Goal: Navigation & Orientation: Find specific page/section

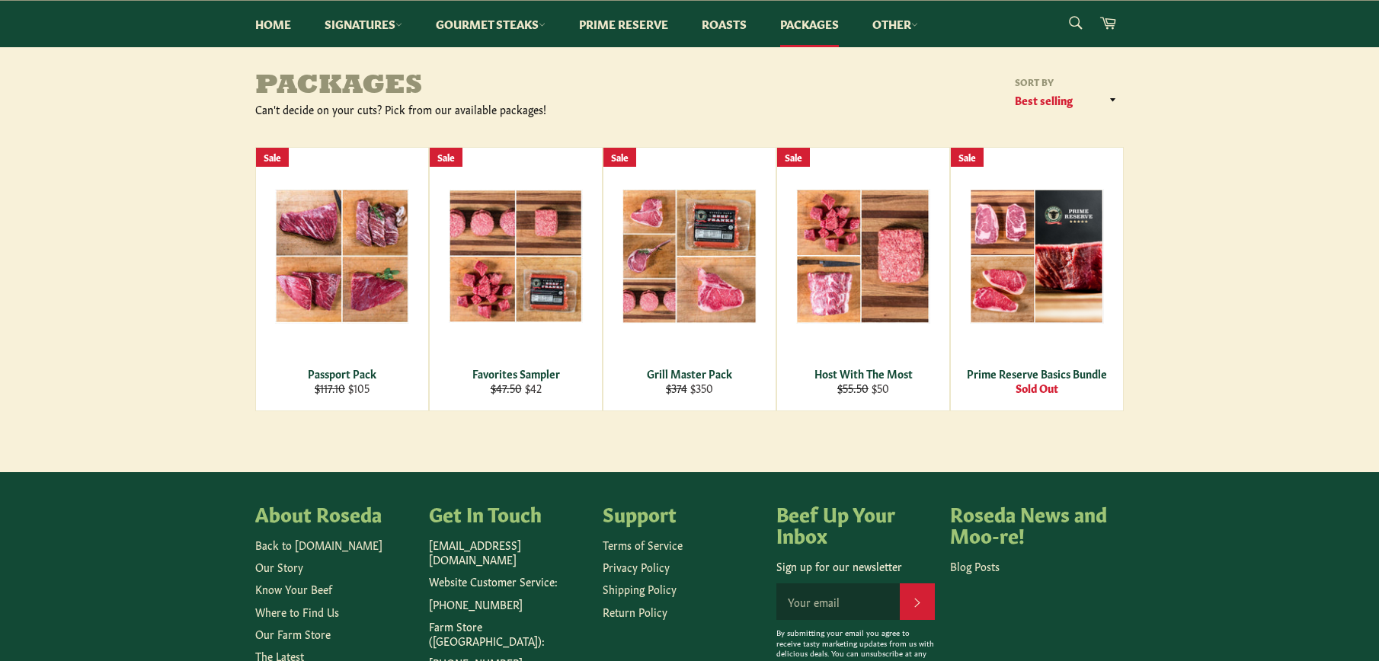
scroll to position [152, 0]
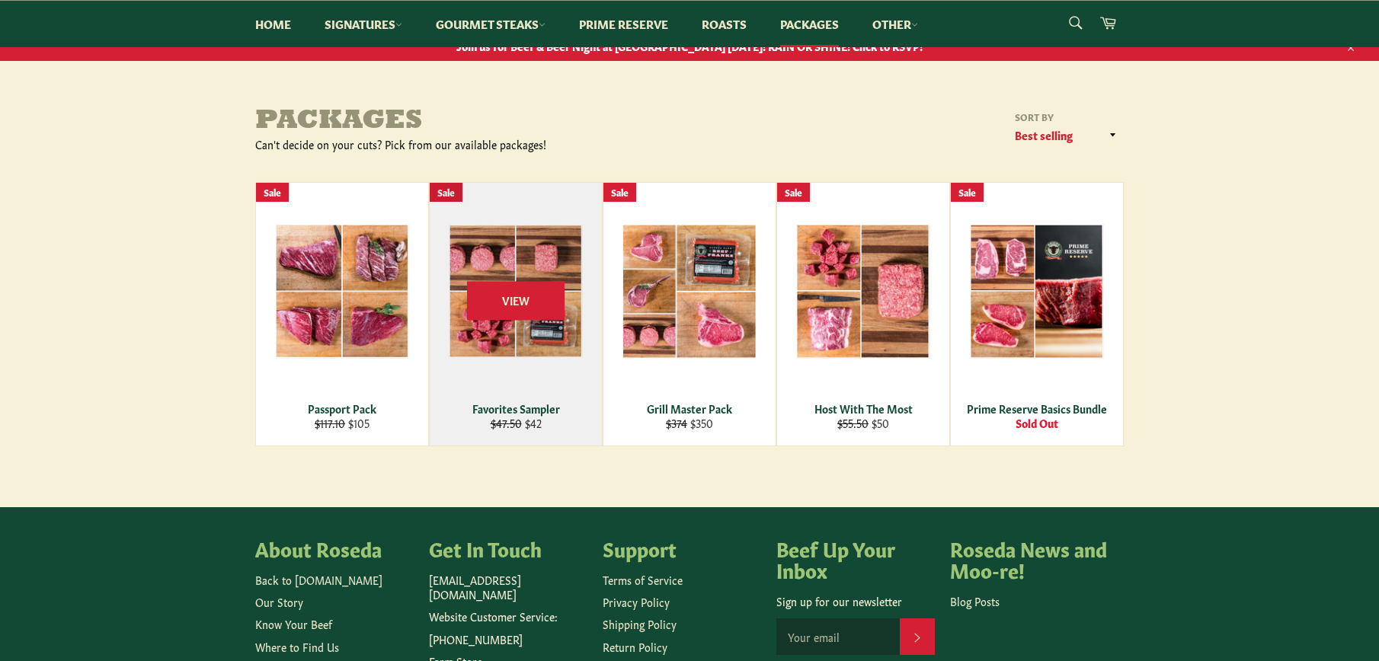
click at [540, 409] on div "Favorites Sampler" at bounding box center [516, 408] width 153 height 14
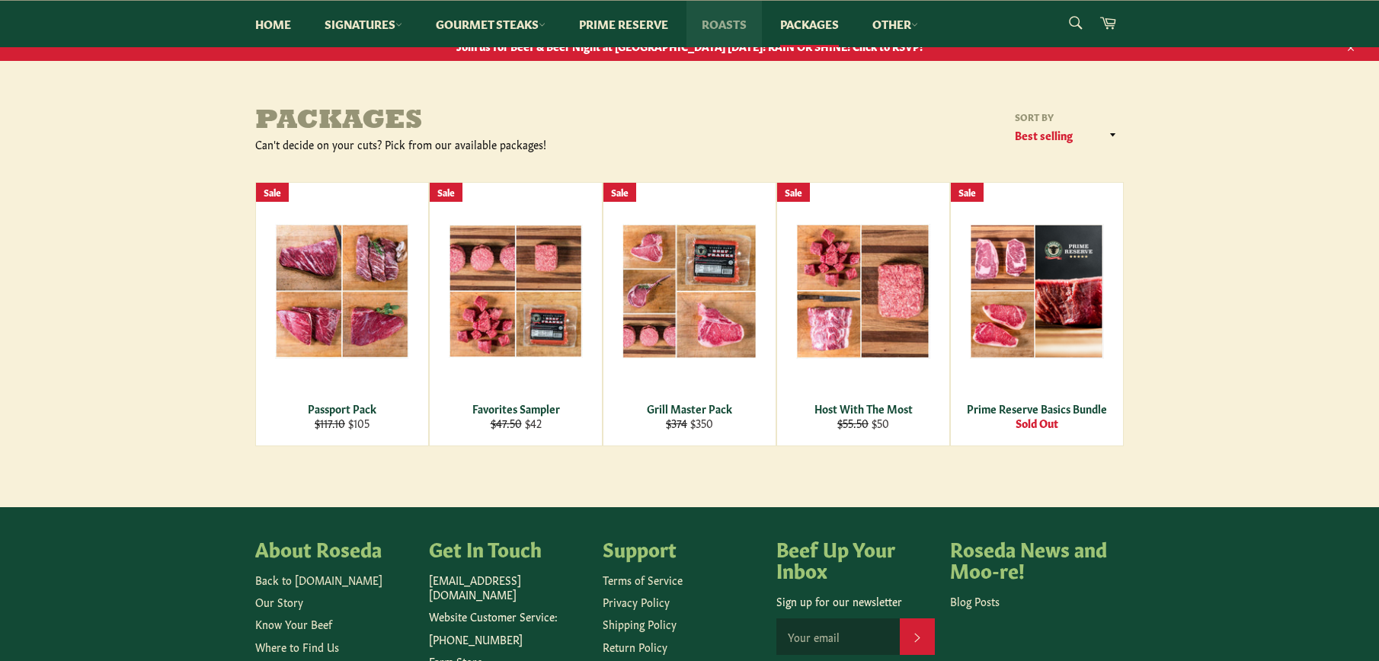
click at [743, 28] on link "Roasts" at bounding box center [723, 24] width 75 height 46
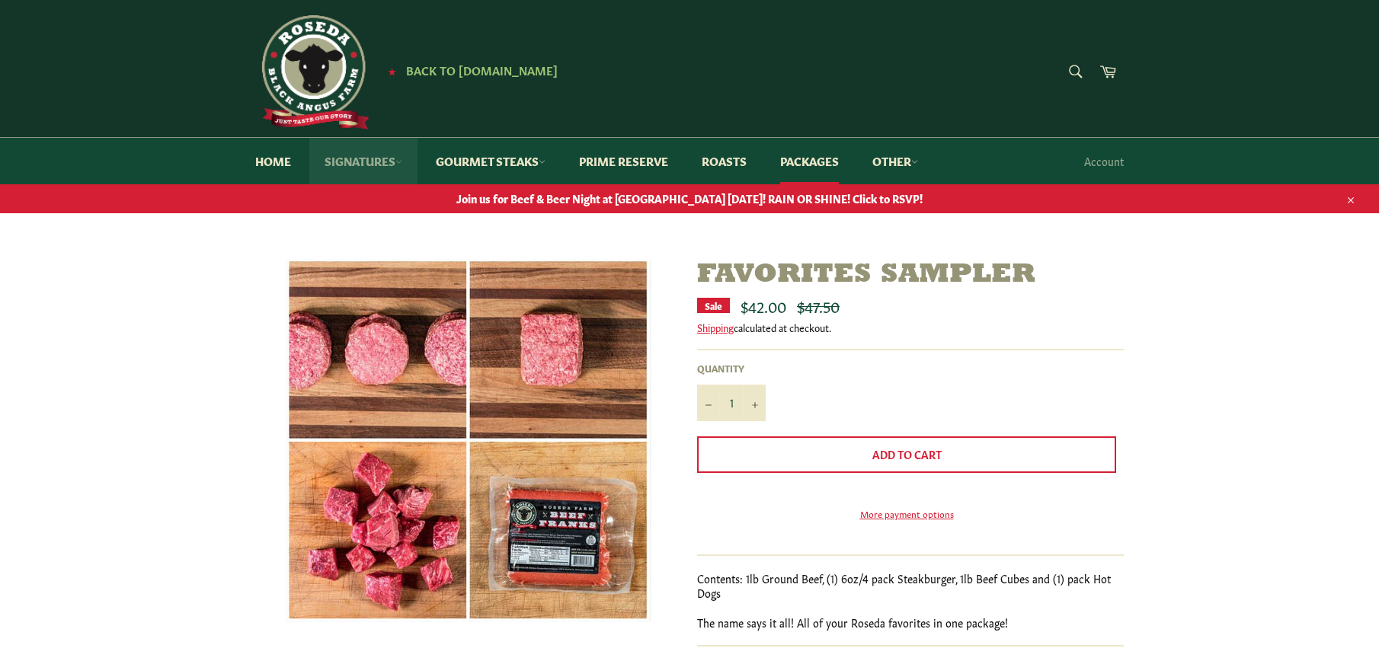
click at [402, 159] on icon at bounding box center [398, 161] width 7 height 7
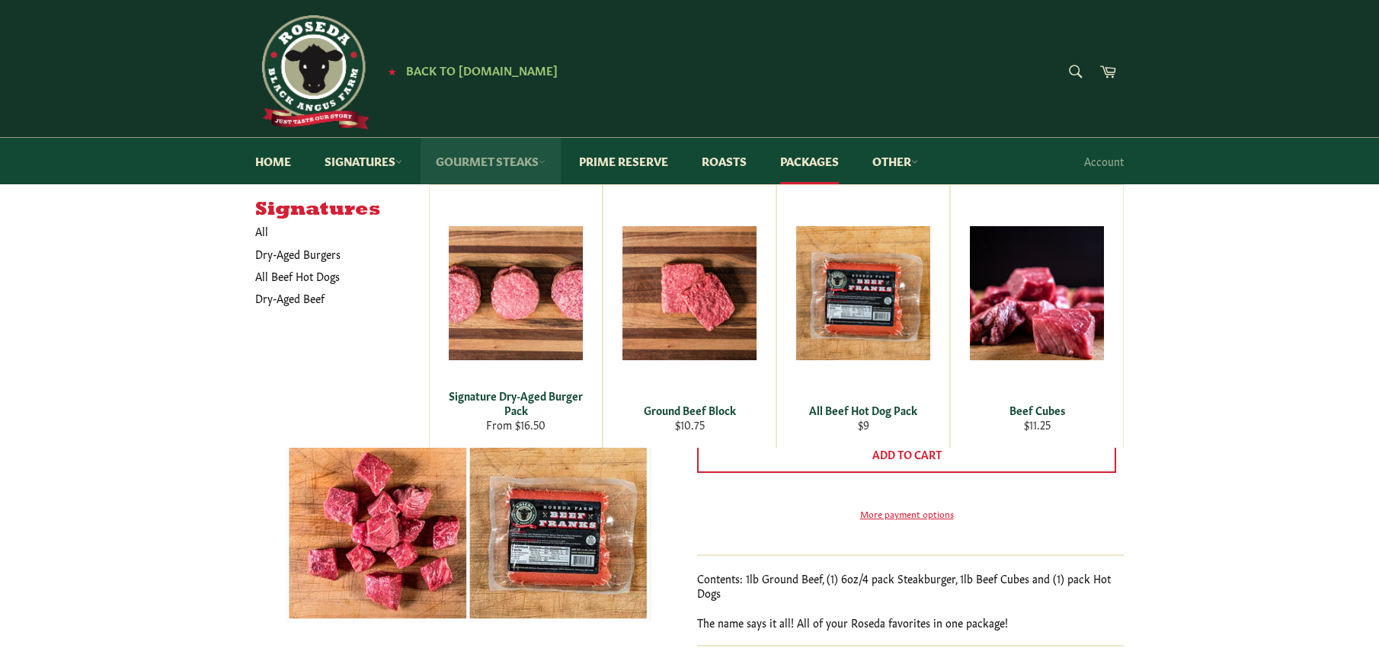
click at [545, 163] on icon at bounding box center [542, 161] width 7 height 7
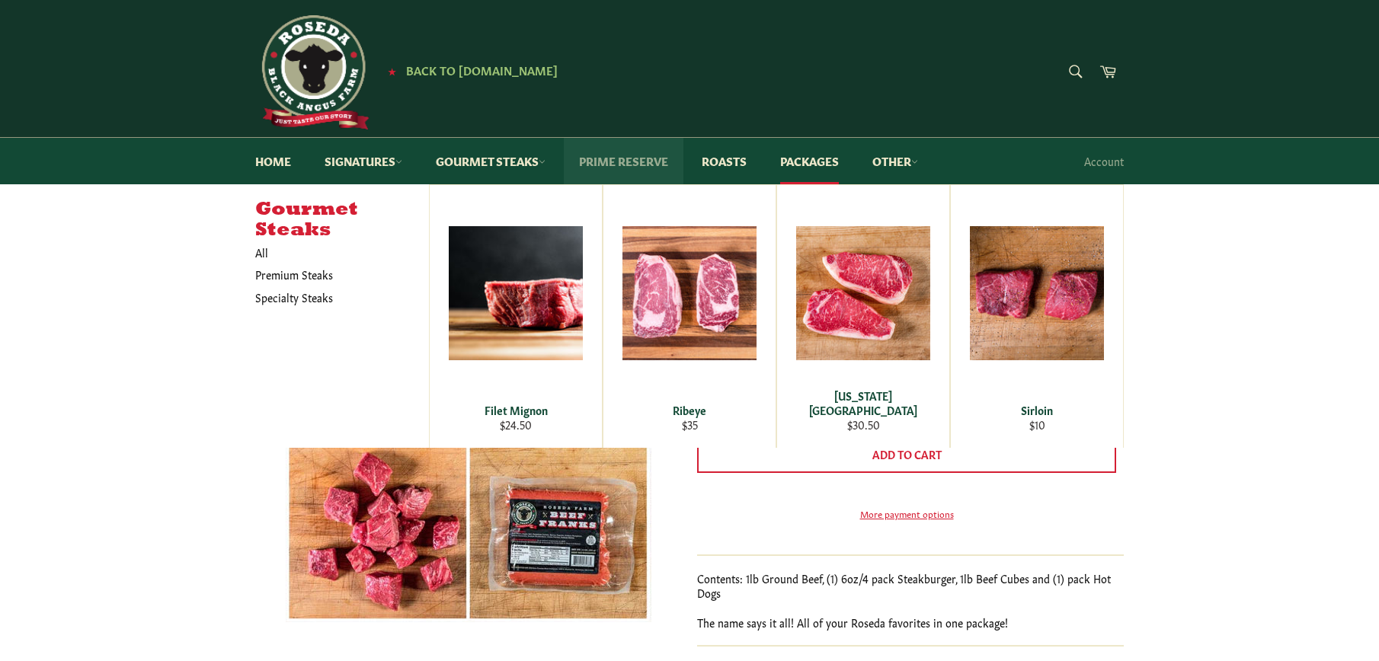
click at [620, 158] on link "Prime Reserve" at bounding box center [624, 161] width 120 height 46
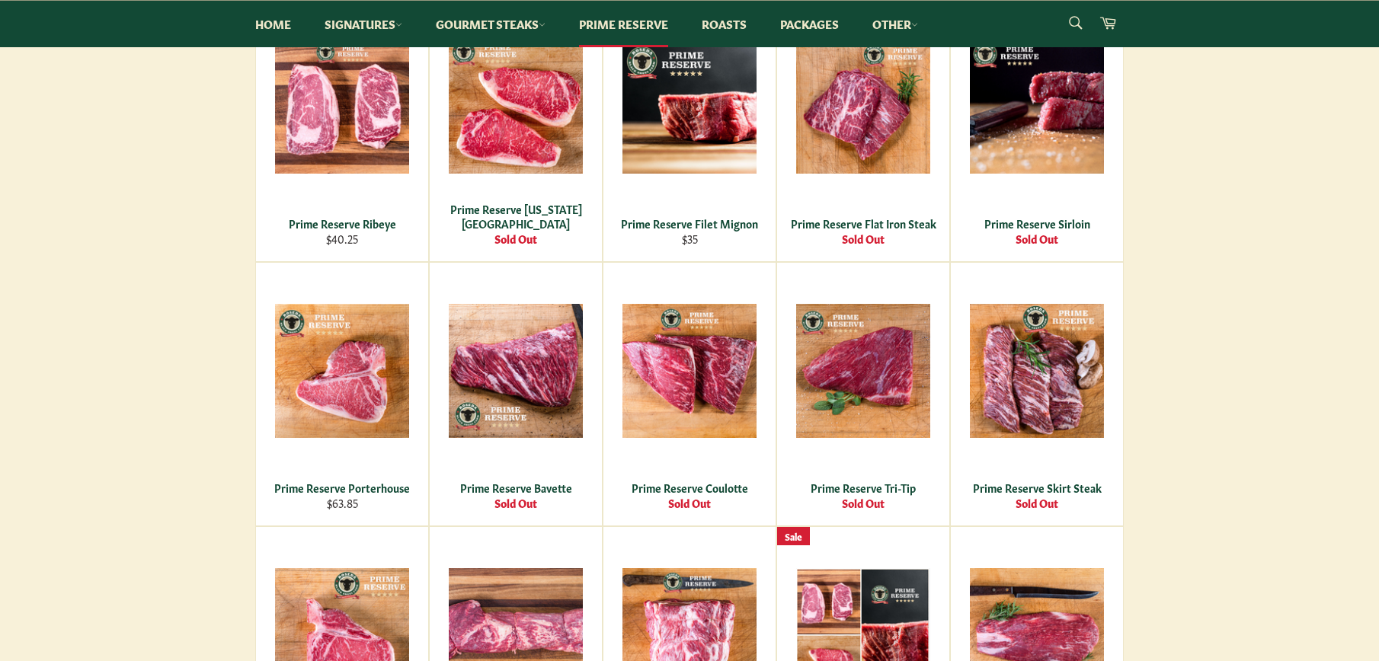
scroll to position [152, 0]
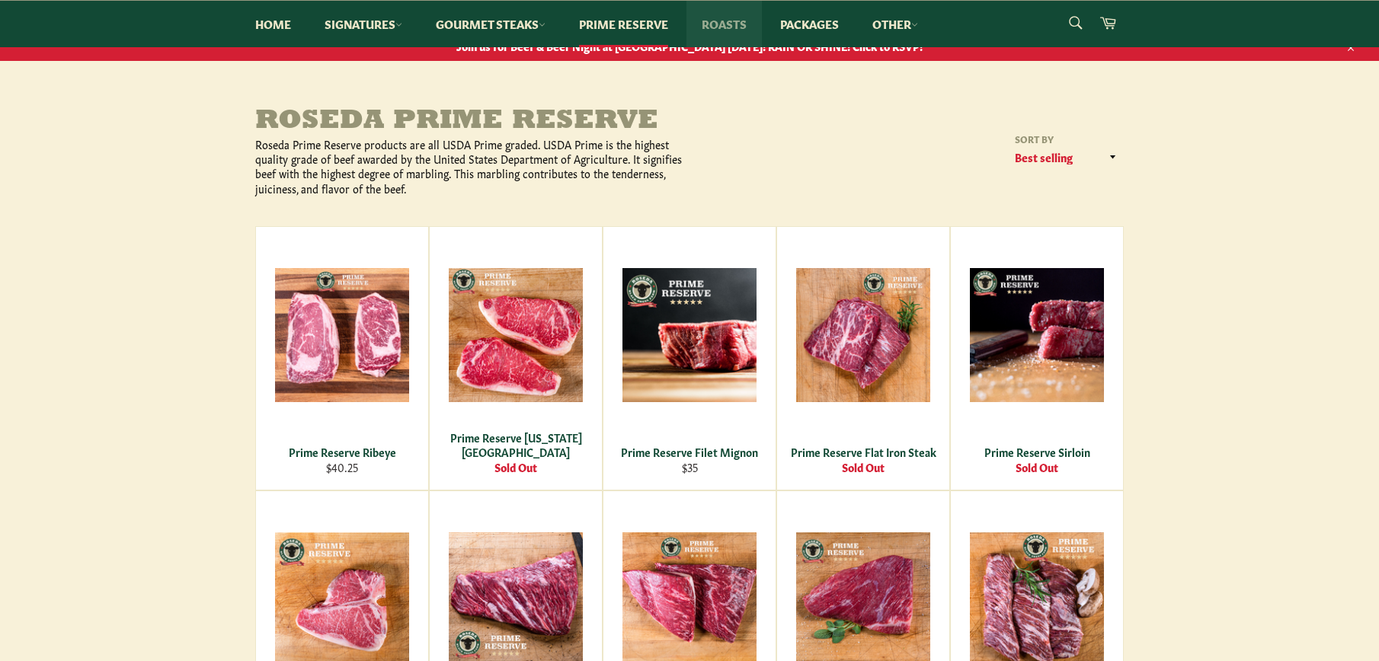
click at [736, 24] on link "Roasts" at bounding box center [723, 24] width 75 height 46
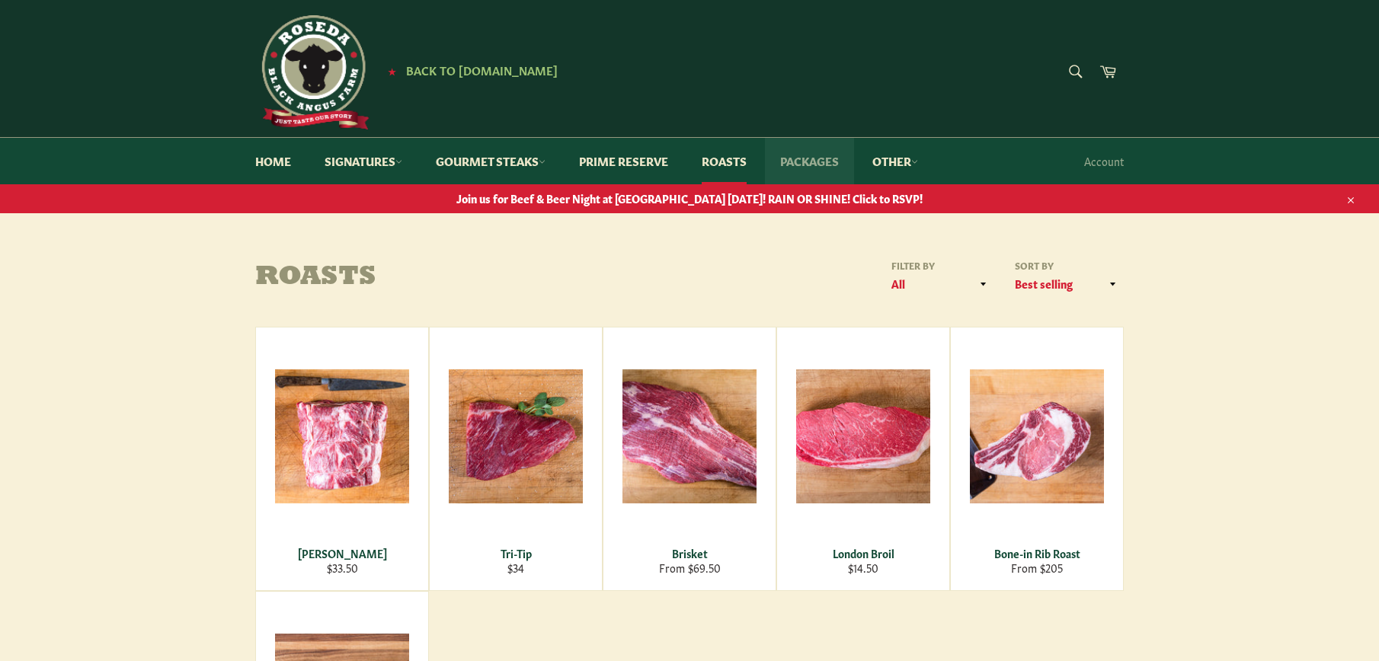
click at [820, 164] on link "Packages" at bounding box center [809, 161] width 89 height 46
click at [918, 160] on link "Other" at bounding box center [895, 161] width 76 height 46
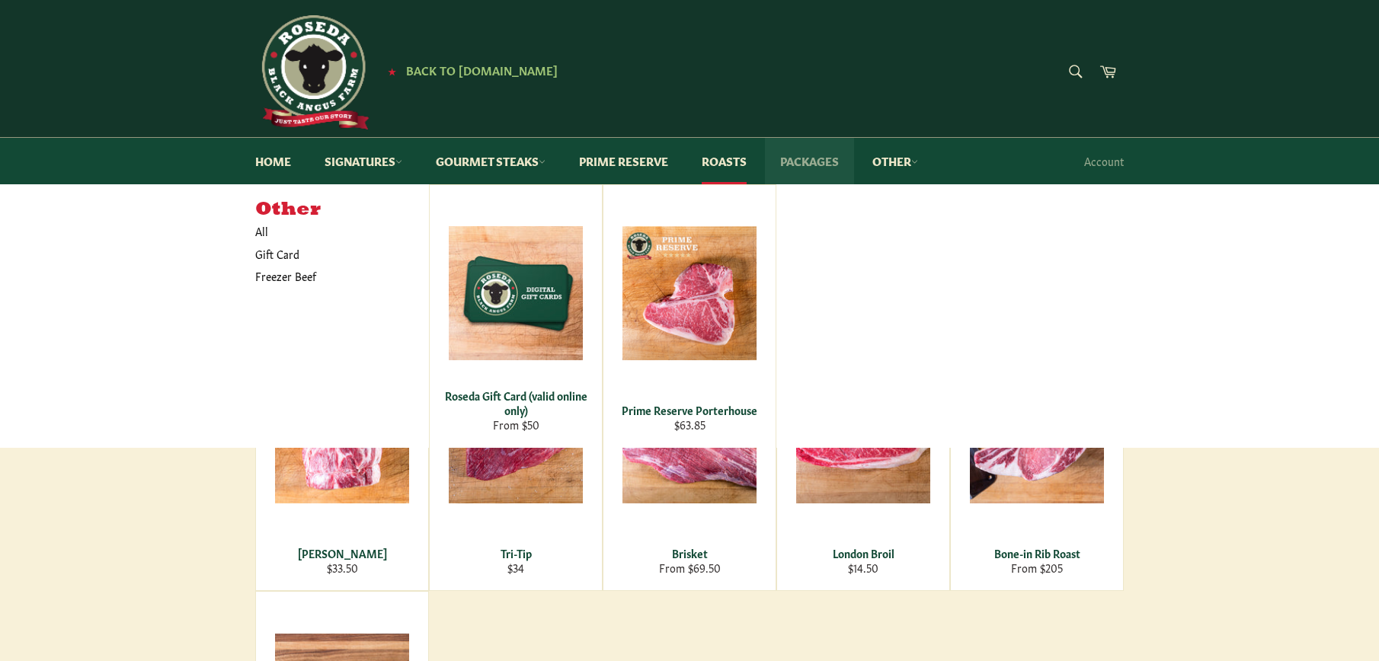
click at [825, 161] on link "Packages" at bounding box center [809, 161] width 89 height 46
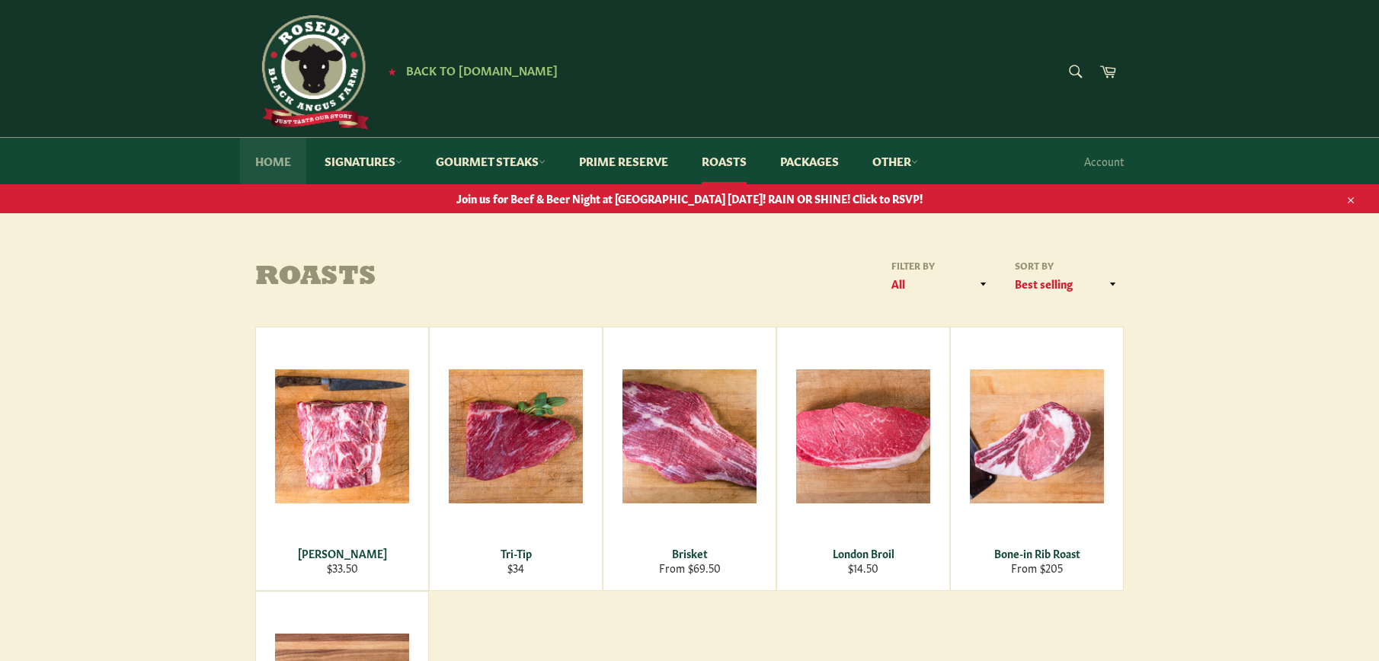
click at [272, 155] on link "Home" at bounding box center [273, 161] width 66 height 46
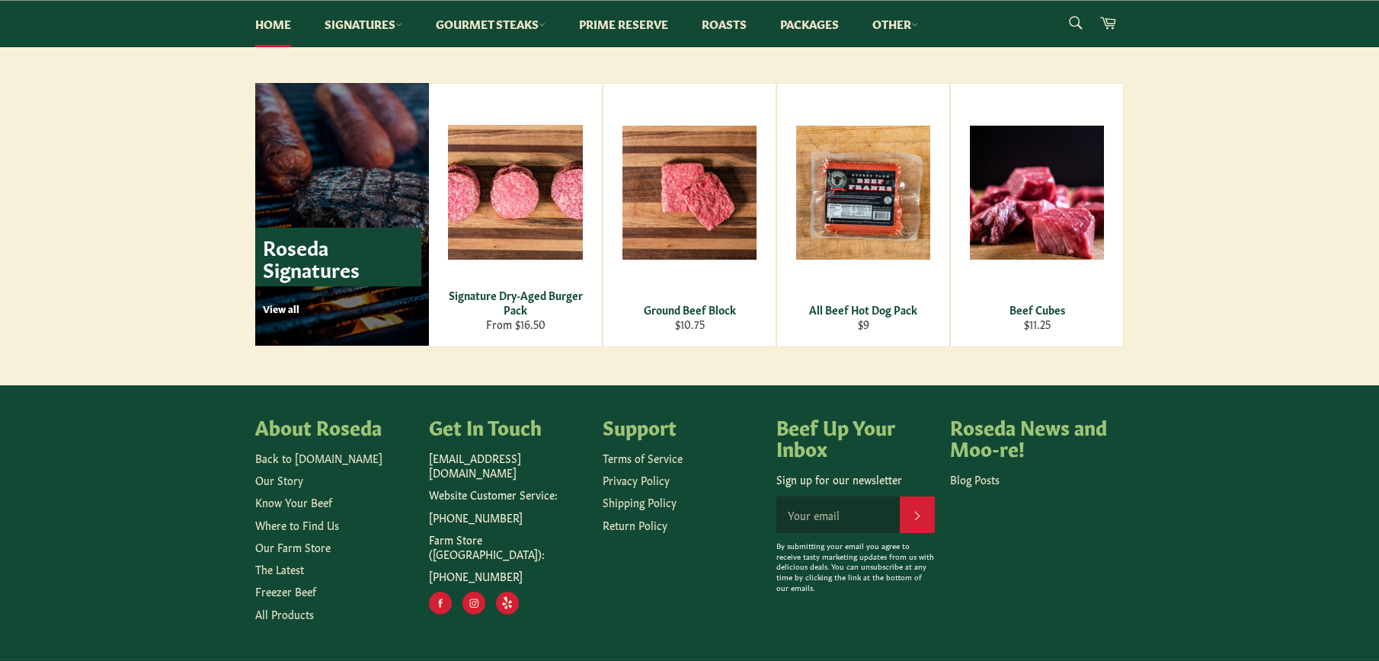
scroll to position [2154, 0]
